Goal: Connect with others: Connect with others

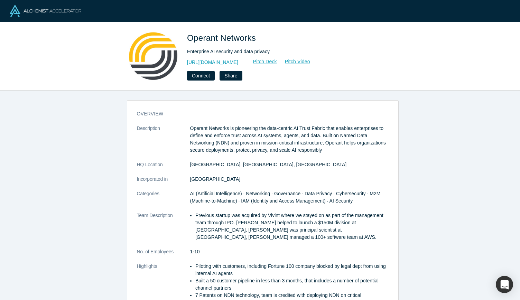
click at [0, 293] on div "overview Description Operant Networks is pioneering the data-centric AI Trust F…" at bounding box center [262, 198] width 525 height 215
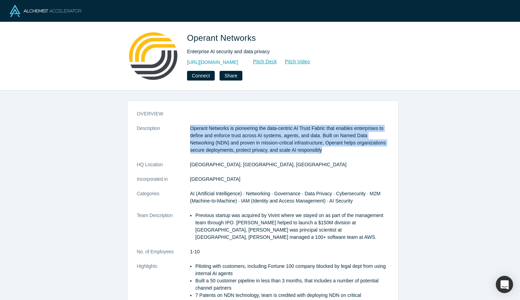
drag, startPoint x: 186, startPoint y: 127, endPoint x: 364, endPoint y: 150, distance: 179.8
click at [364, 150] on dl "Description Operant Networks is pioneering the data-centric AI Trust Fabric tha…" at bounding box center [262, 219] width 251 height 189
copy dl "Operant Networks is pioneering the data-centric AI Trust Fabric that enables en…"
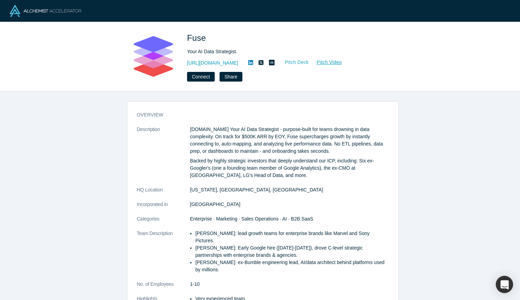
click at [277, 62] on link "Pitch Deck" at bounding box center [293, 62] width 32 height 8
click at [197, 77] on button "Connect" at bounding box center [201, 77] width 28 height 10
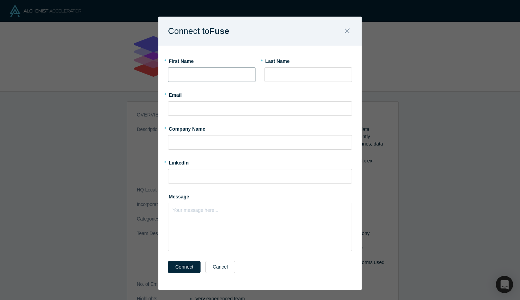
click at [192, 75] on input "text" at bounding box center [211, 74] width 87 height 15
type input "Patricia"
type input "Muoio"
type input "pat.muoio@gmail.com"
type input "SineWave Ventures"
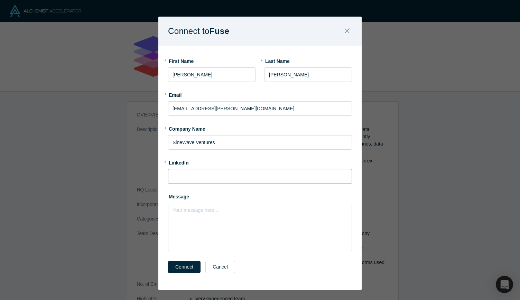
click at [173, 176] on input at bounding box center [260, 176] width 184 height 15
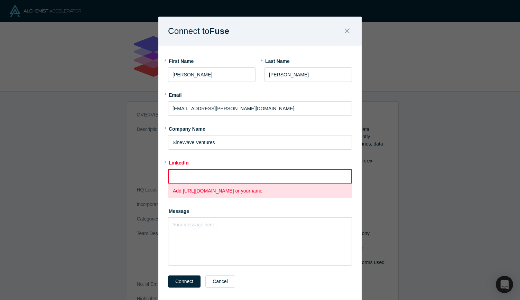
paste input "https://www.linkedin.com/in/patricia-muoio-10037775/"
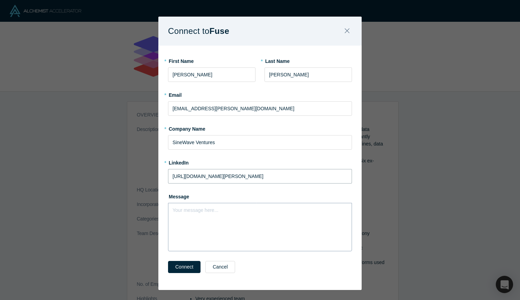
type input "https://www.linkedin.com/in/patricia-muoio-10037775/"
click at [173, 215] on div "Your message here..." at bounding box center [260, 227] width 184 height 48
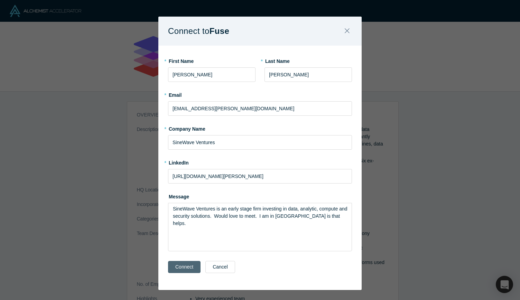
click at [178, 264] on button "Connect" at bounding box center [184, 267] width 32 height 12
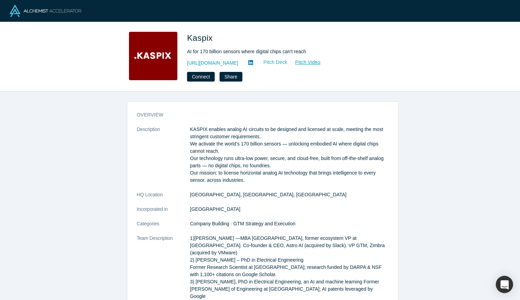
click at [259, 62] on link "Pitch Deck" at bounding box center [272, 62] width 32 height 8
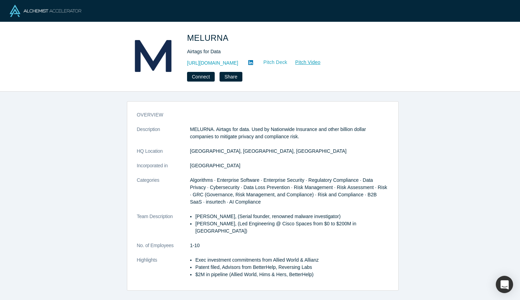
click at [278, 62] on link "Pitch Deck" at bounding box center [272, 62] width 32 height 8
